Goal: Information Seeking & Learning: Learn about a topic

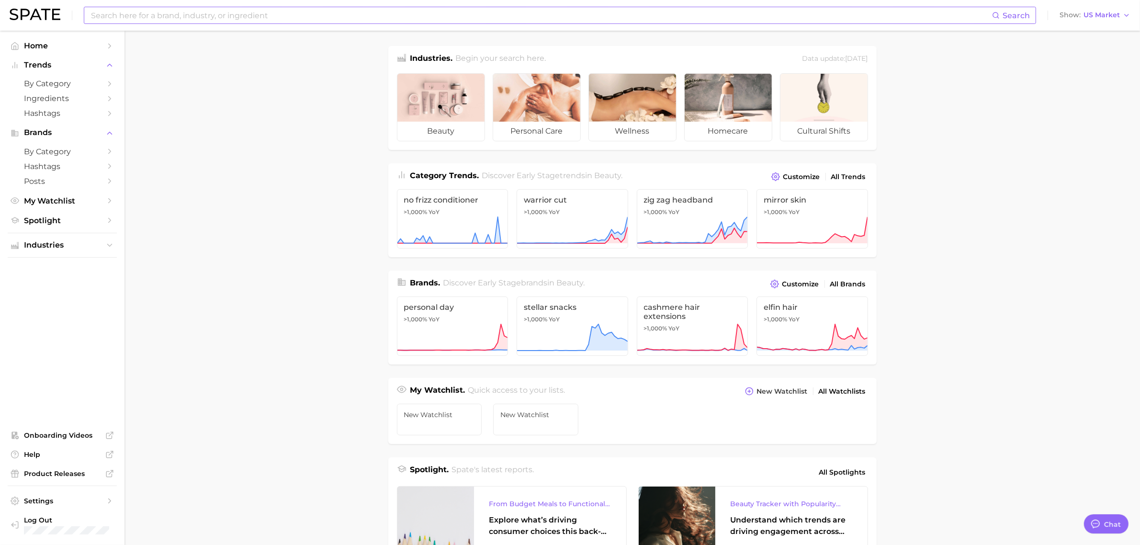
click at [332, 13] on input at bounding box center [541, 15] width 902 height 16
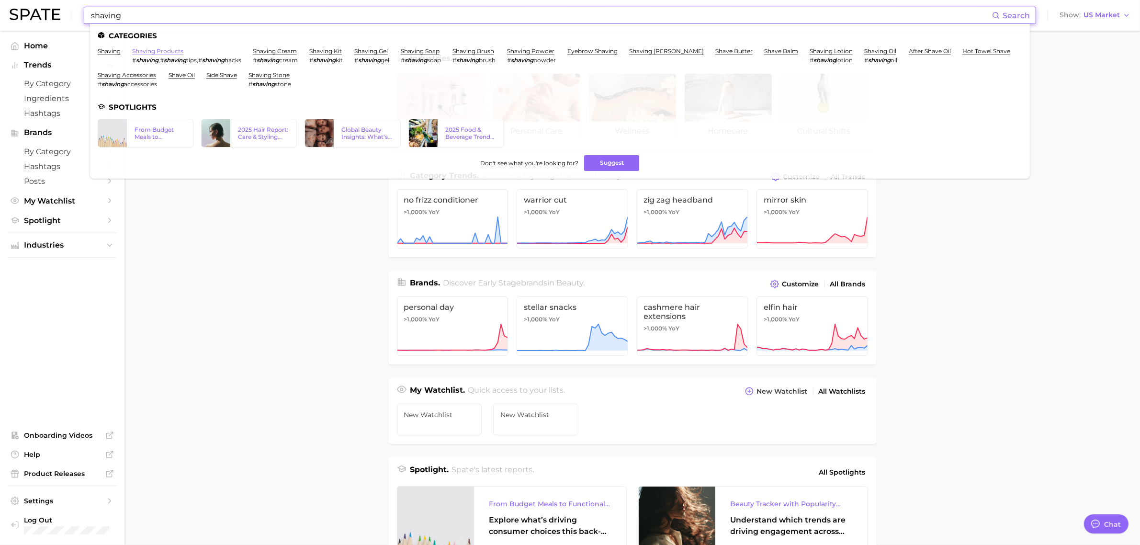
type input "shaving"
click at [157, 52] on link "shaving products" at bounding box center [157, 50] width 51 height 7
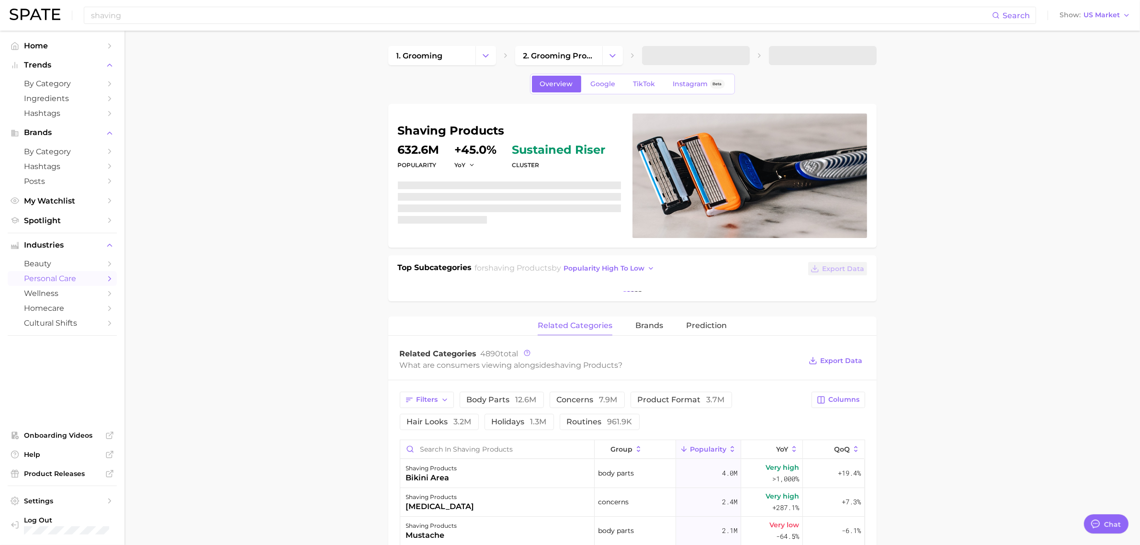
type textarea "x"
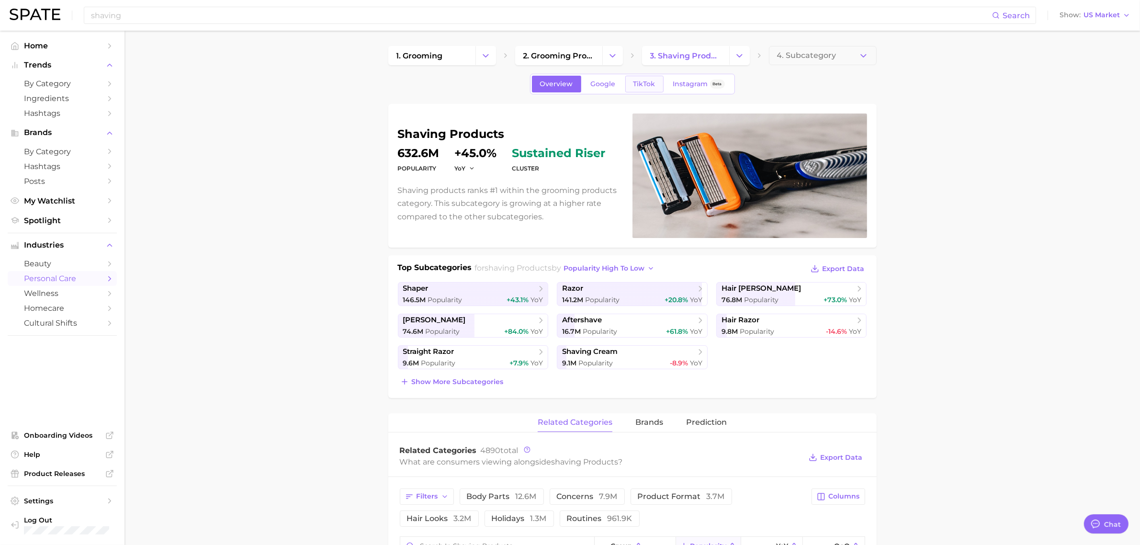
click at [651, 85] on span "TikTok" at bounding box center [645, 84] width 22 height 8
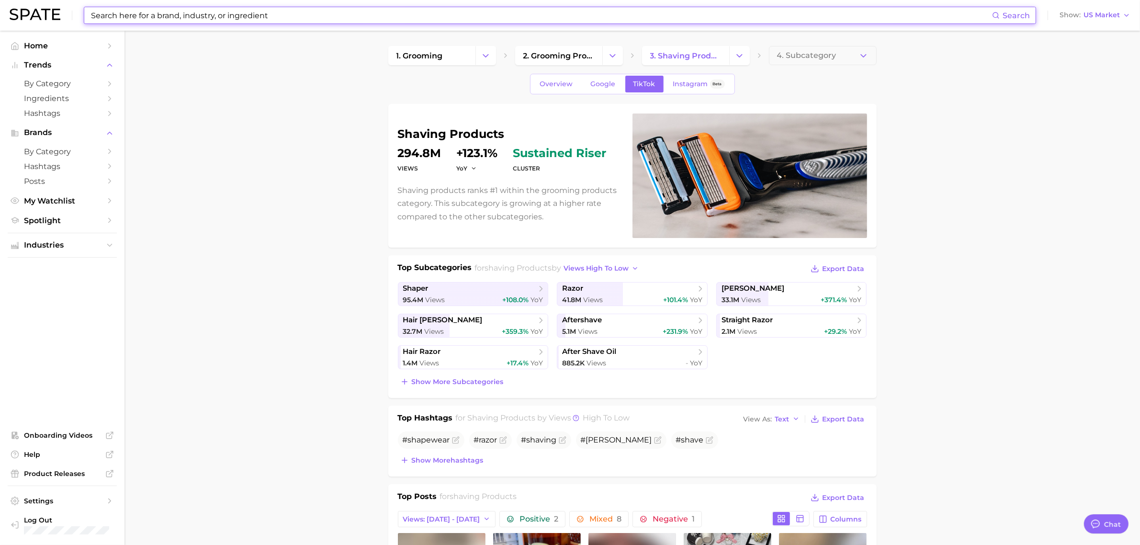
click at [214, 17] on input at bounding box center [541, 15] width 902 height 16
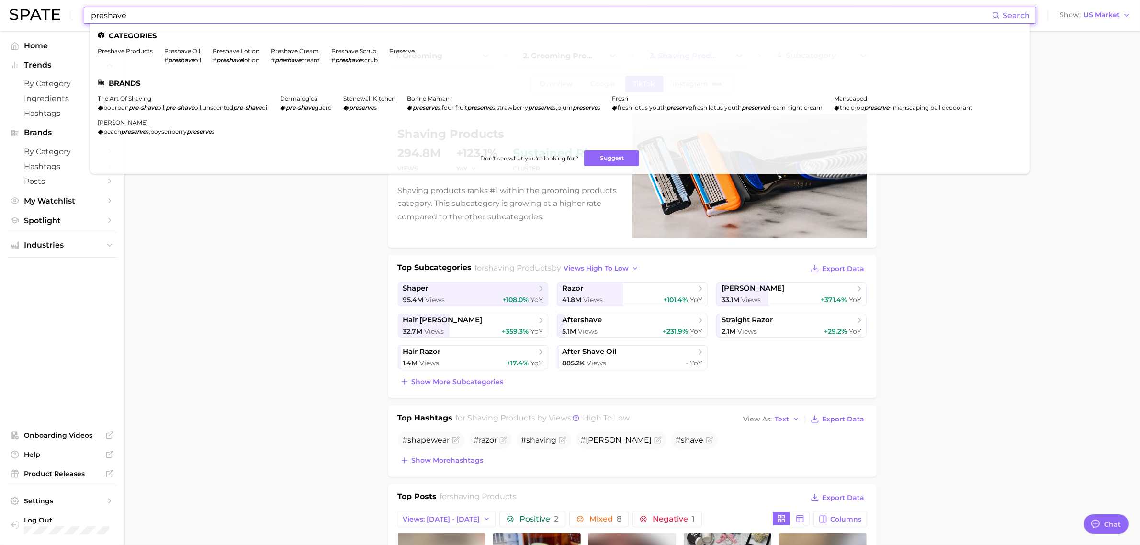
type input "preshave"
click at [365, 46] on ul "Categories preshave products preshave oil # preshave oil preshave lotion # pres…" at bounding box center [560, 99] width 940 height 150
click at [373, 52] on link "preshave scrub" at bounding box center [353, 50] width 45 height 7
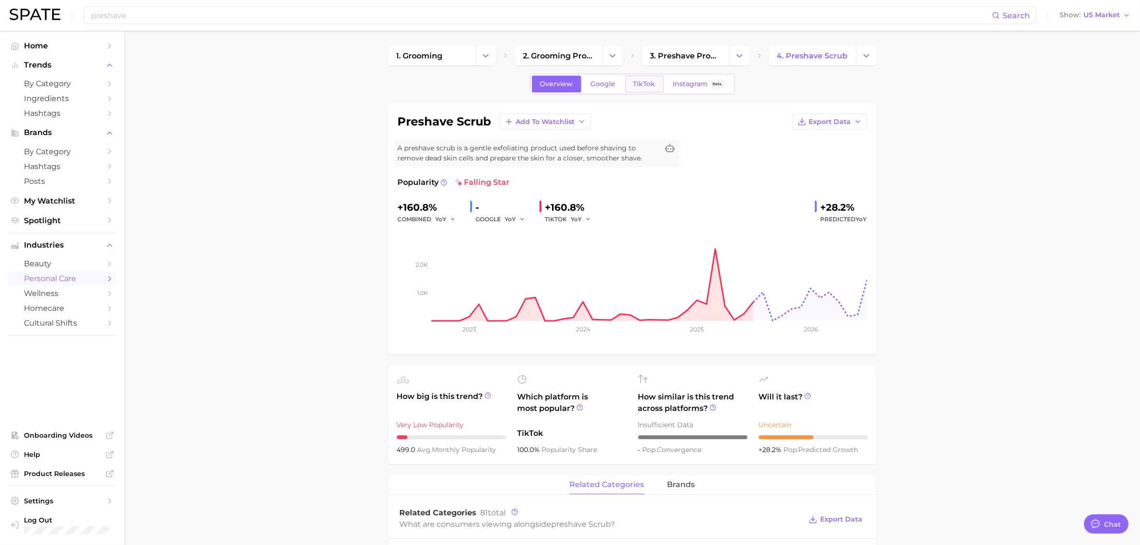
click at [649, 89] on link "TikTok" at bounding box center [645, 84] width 38 height 17
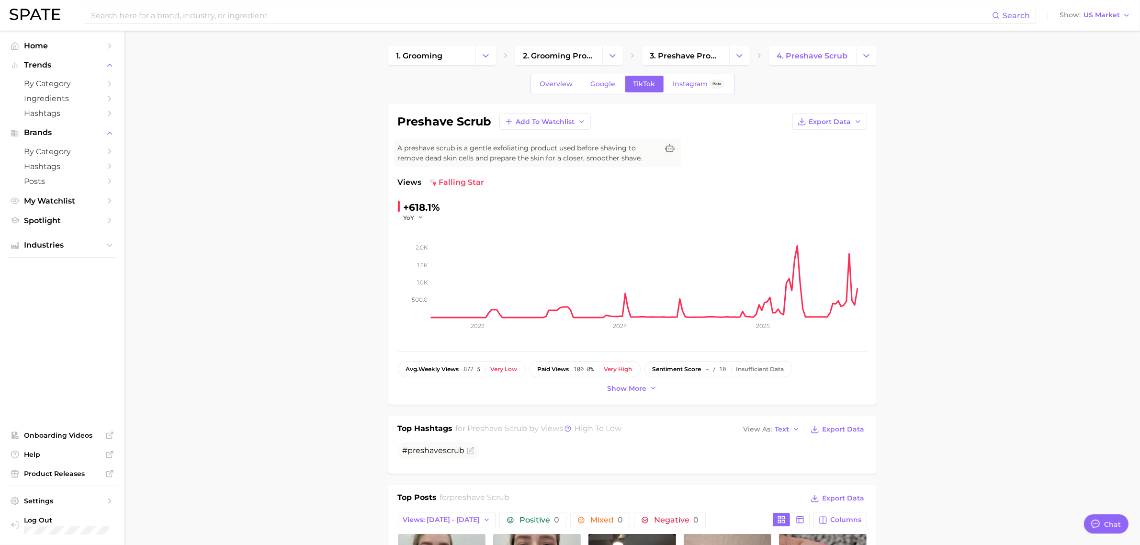
click at [364, 24] on div "Search Show US Market" at bounding box center [570, 15] width 1121 height 31
click at [364, 19] on input at bounding box center [541, 15] width 902 height 16
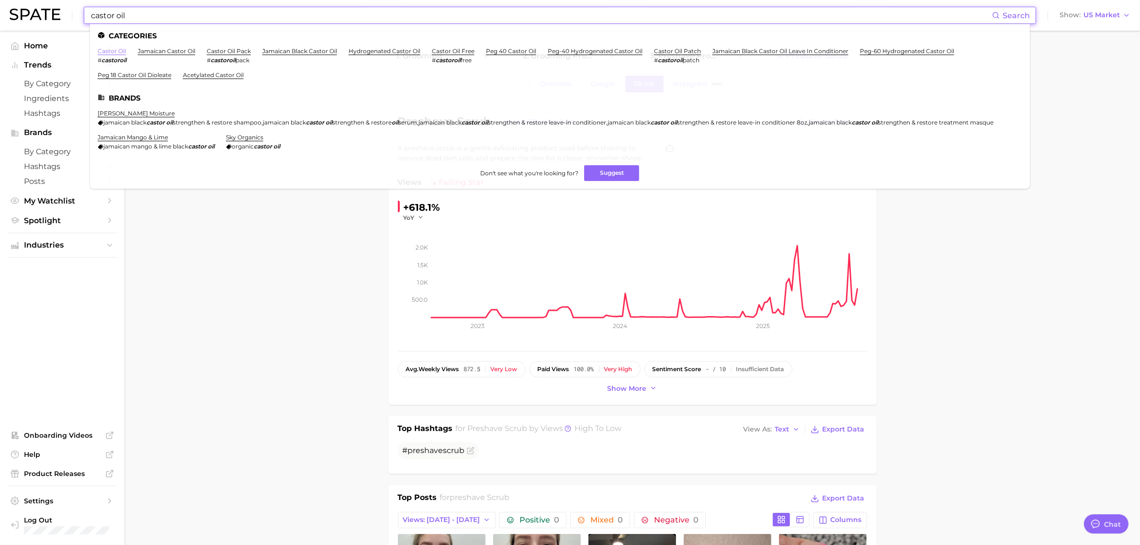
type input "castor oil"
click at [124, 53] on link "castor oil" at bounding box center [112, 50] width 28 height 7
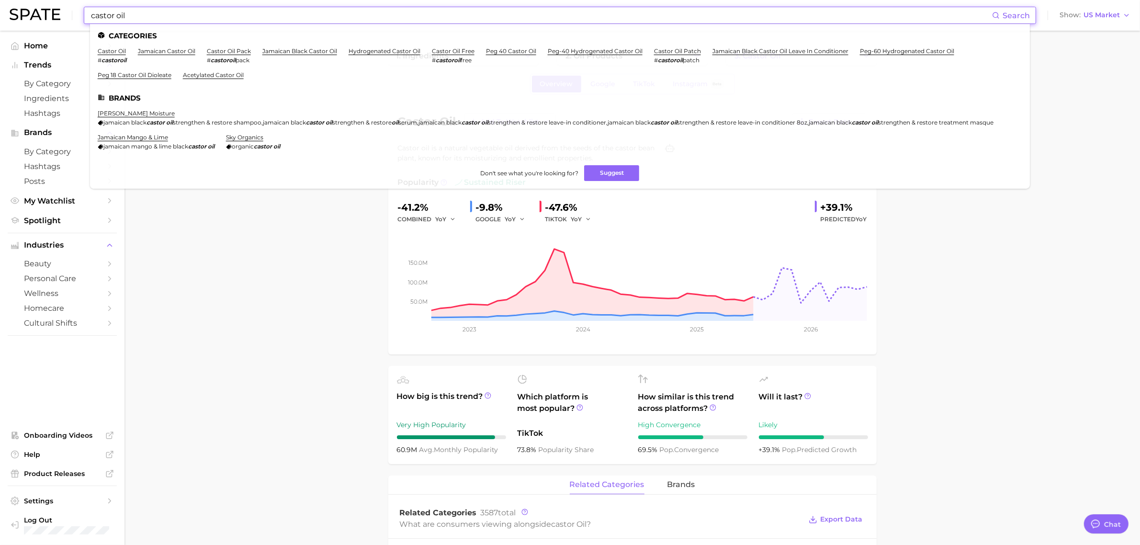
click at [427, 20] on input "castor oil" at bounding box center [541, 15] width 902 height 16
drag, startPoint x: 427, startPoint y: 20, endPoint x: 15, endPoint y: 37, distance: 412.7
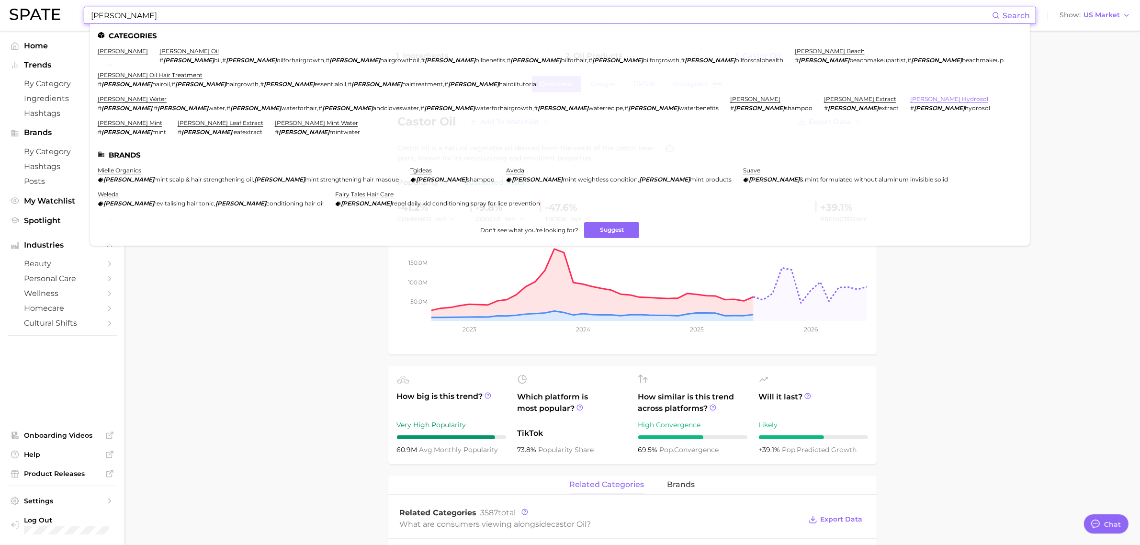
click at [910, 99] on link "rosemary hydrosol" at bounding box center [949, 98] width 78 height 7
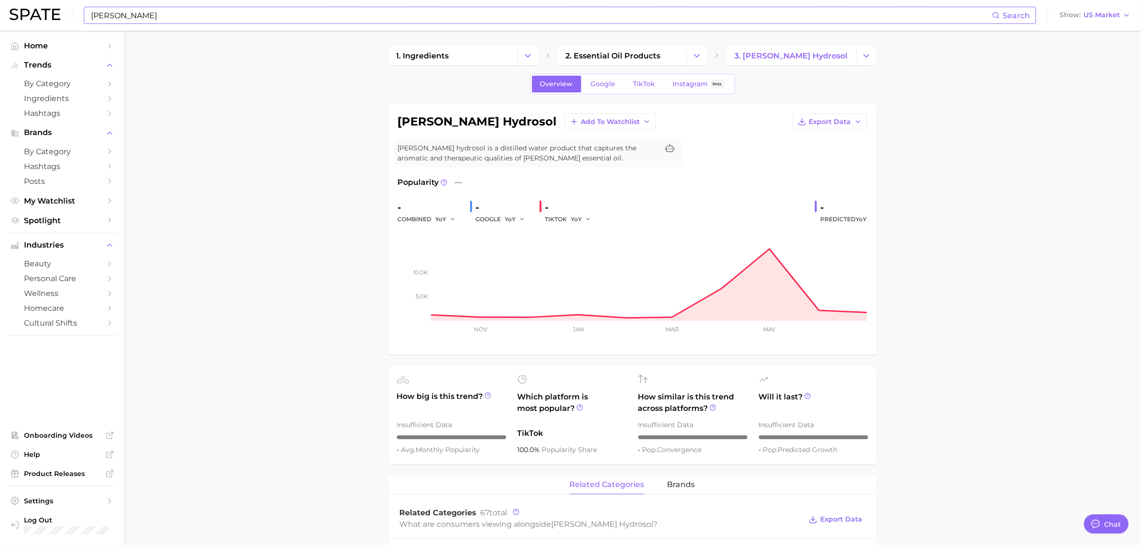
click at [236, 17] on input "rosemary" at bounding box center [541, 15] width 902 height 16
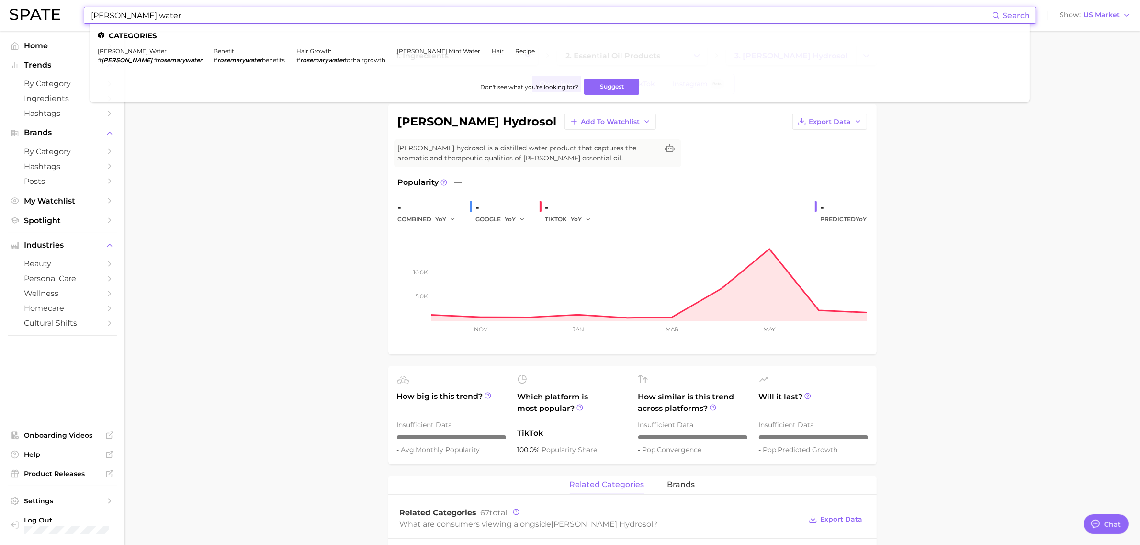
type input "rosemary water"
click at [139, 54] on li "rosemary water # rosemary , # rosemarywater" at bounding box center [150, 55] width 104 height 16
click at [139, 52] on link "rosemary water" at bounding box center [132, 50] width 69 height 7
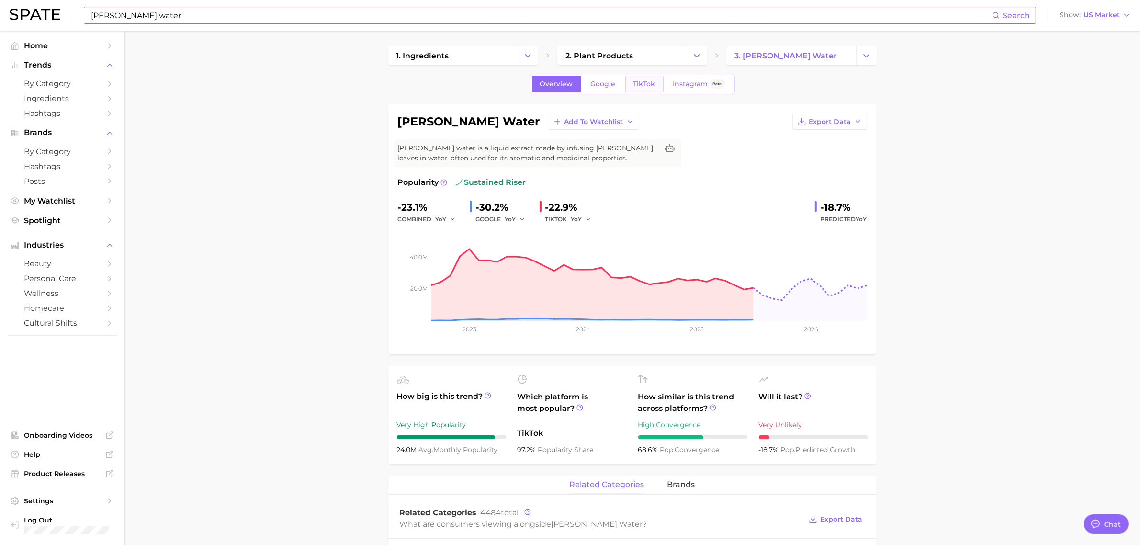
click at [634, 84] on span "TikTok" at bounding box center [645, 84] width 22 height 8
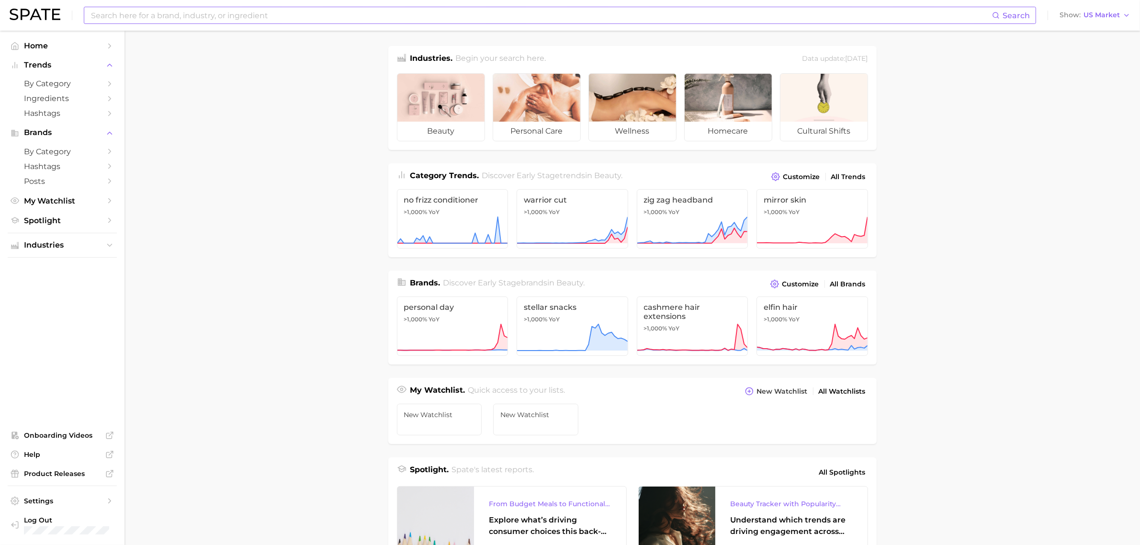
click at [498, 17] on input at bounding box center [541, 15] width 902 height 16
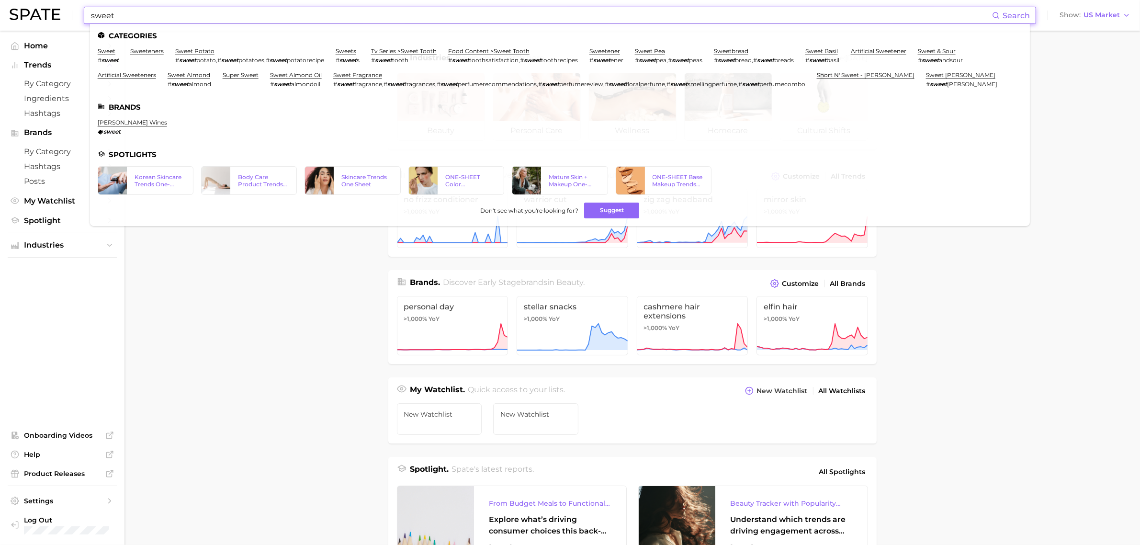
scroll to position [60, 0]
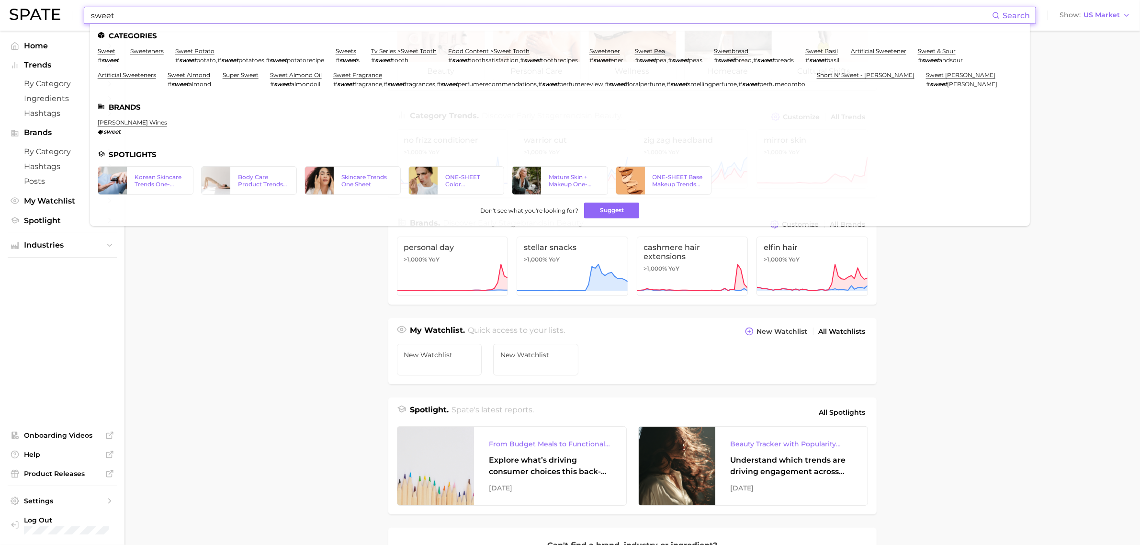
type input "sweet"
